Goal: Information Seeking & Learning: Learn about a topic

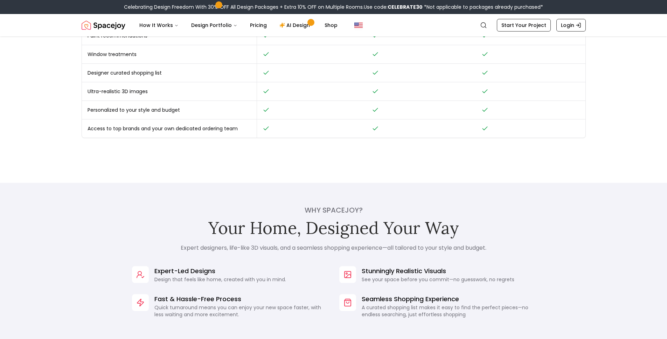
scroll to position [266, 0]
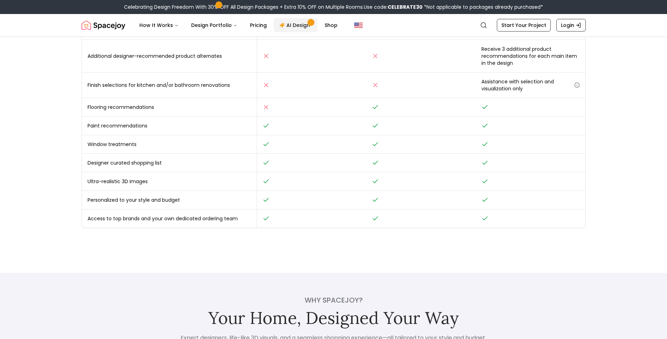
click at [294, 23] on link "AI Design" at bounding box center [296, 25] width 44 height 14
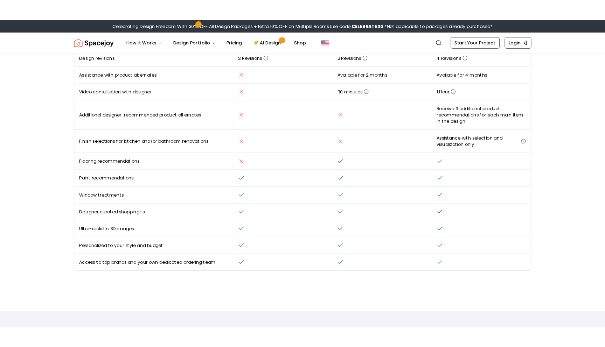
scroll to position [234, 0]
